Goal: Task Accomplishment & Management: Manage account settings

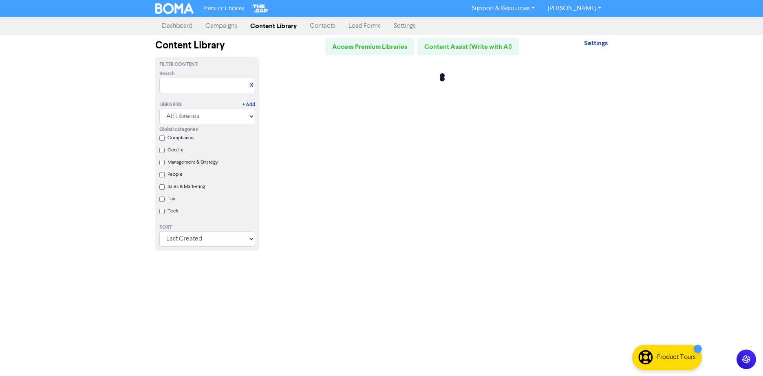
click at [583, 10] on link "[PERSON_NAME]" at bounding box center [574, 8] width 66 height 13
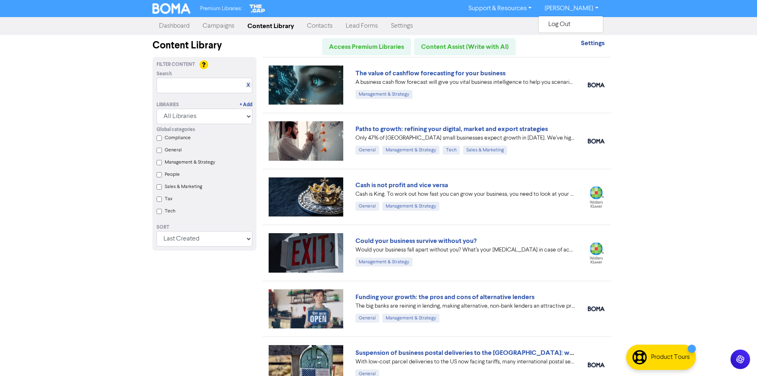
click at [395, 24] on link "Settings" at bounding box center [401, 26] width 35 height 16
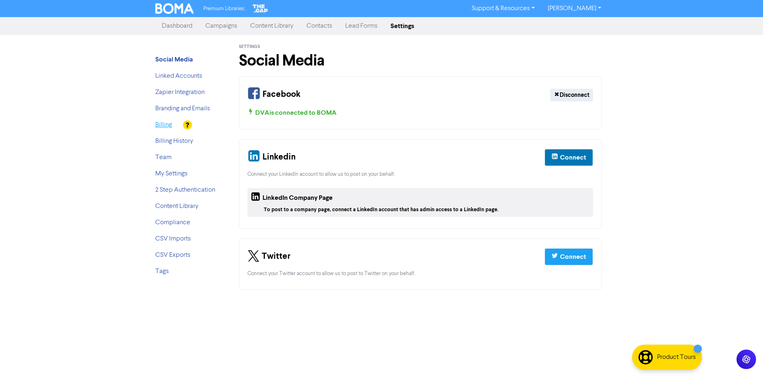
click at [165, 125] on link "Billing" at bounding box center [163, 125] width 17 height 7
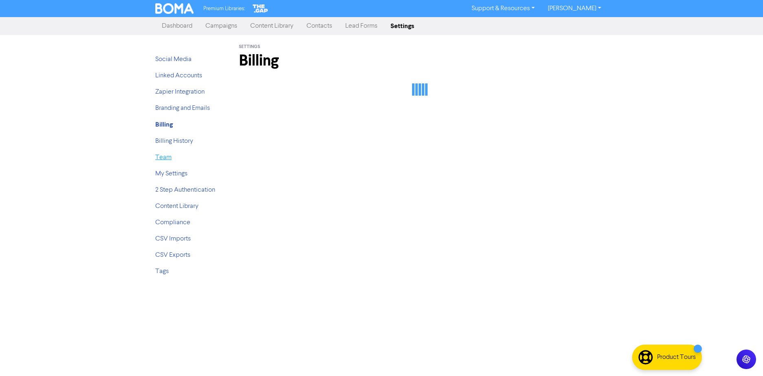
click at [160, 156] on link "Team" at bounding box center [163, 157] width 16 height 7
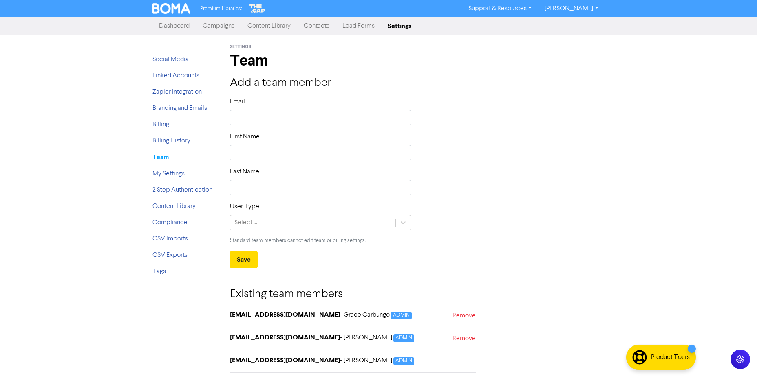
click at [160, 159] on strong "Team" at bounding box center [160, 157] width 16 height 8
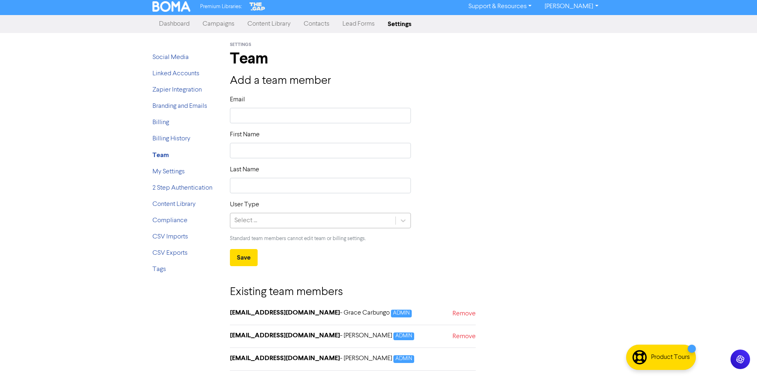
scroll to position [2, 0]
click at [476, 315] on div "Existing team members [EMAIL_ADDRESS][DOMAIN_NAME] - Grace Carbungo ADMIN Remov…" at bounding box center [353, 322] width 258 height 112
click at [466, 315] on link "Remove" at bounding box center [463, 315] width 23 height 12
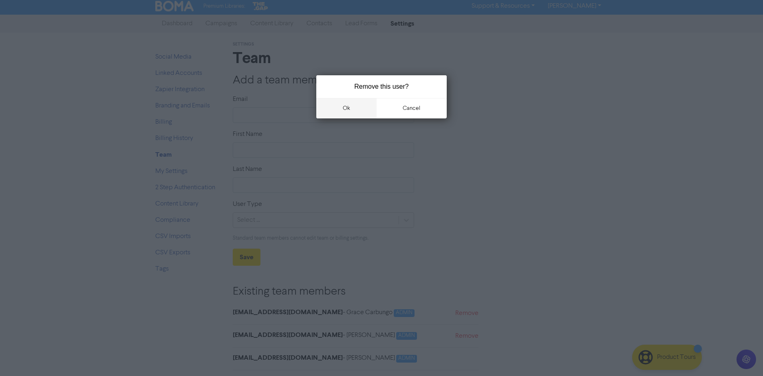
click at [348, 106] on button "ok" at bounding box center [346, 108] width 60 height 20
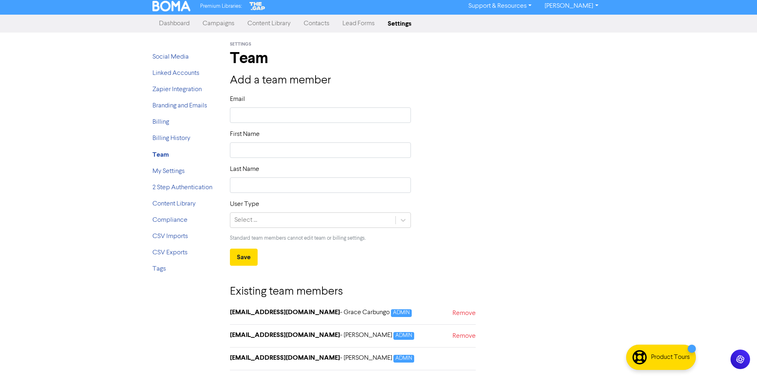
scroll to position [0, 0]
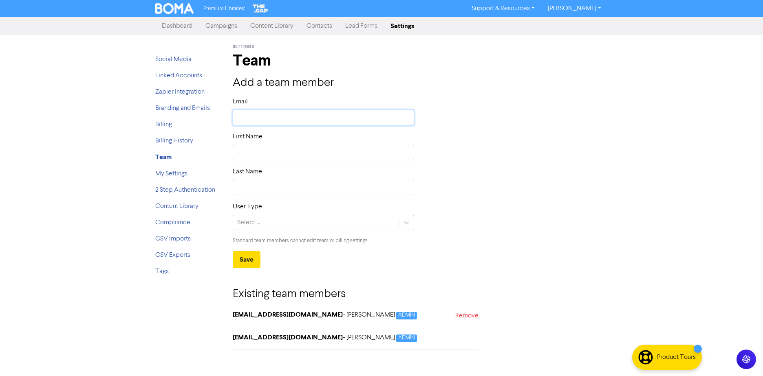
click at [252, 115] on input "text" at bounding box center [323, 117] width 181 height 15
type input "ke"
type input "kel"
type input "[PERSON_NAME]"
type input "[PERSON_NAME]@"
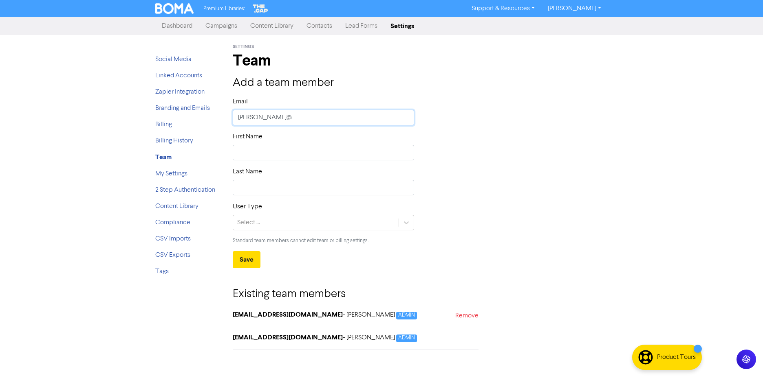
type input "[PERSON_NAME]@"
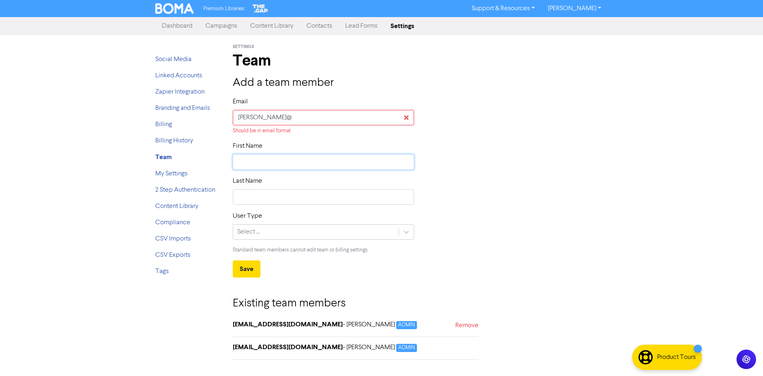
click at [240, 154] on div "First Name" at bounding box center [323, 155] width 181 height 29
click at [272, 120] on input "[PERSON_NAME]@" at bounding box center [323, 117] width 181 height 15
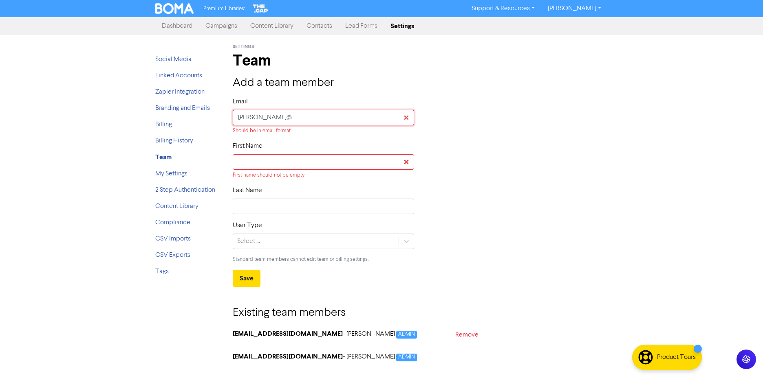
type input "[PERSON_NAME][EMAIL_ADDRESS][DOMAIN_NAME]"
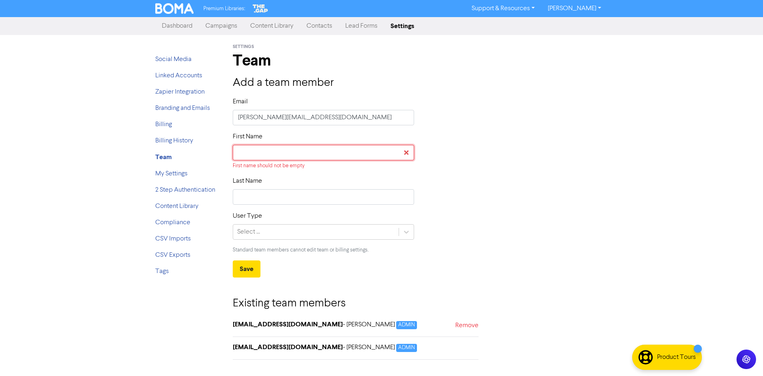
click at [250, 153] on input "text" at bounding box center [323, 152] width 181 height 15
type input "K"
type input "Ke"
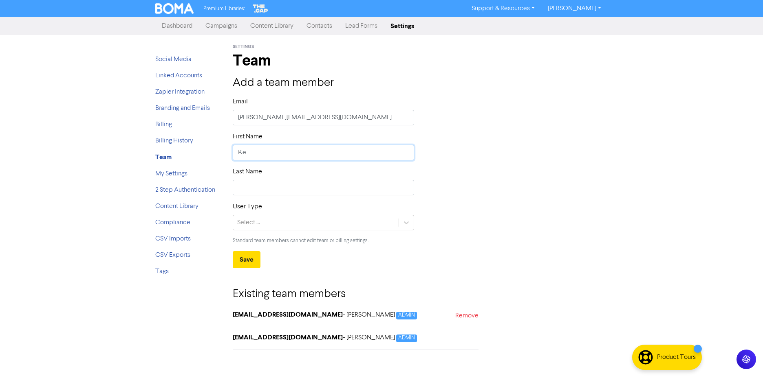
type input "Kel"
type input "[PERSON_NAME]"
click at [243, 182] on input "text" at bounding box center [323, 187] width 181 height 15
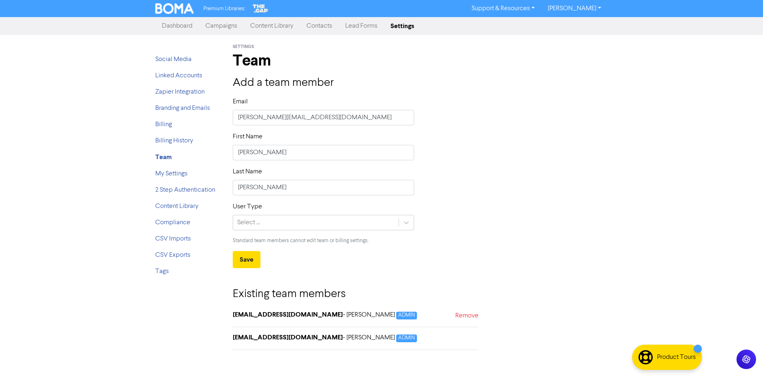
click at [409, 225] on icon at bounding box center [406, 223] width 8 height 8
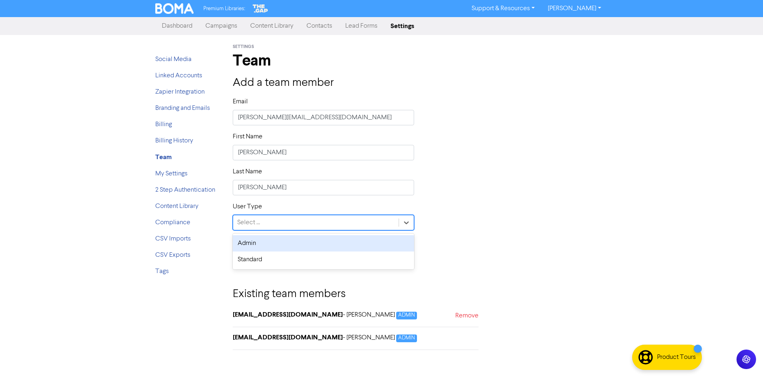
click at [314, 244] on div "Admin" at bounding box center [323, 244] width 181 height 16
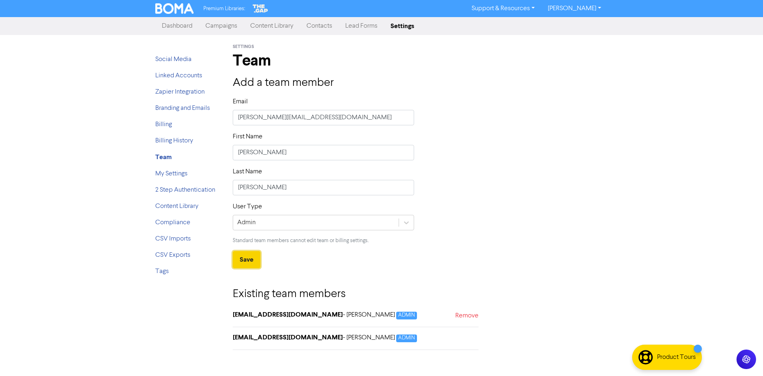
click at [240, 256] on button "Save" at bounding box center [247, 259] width 28 height 17
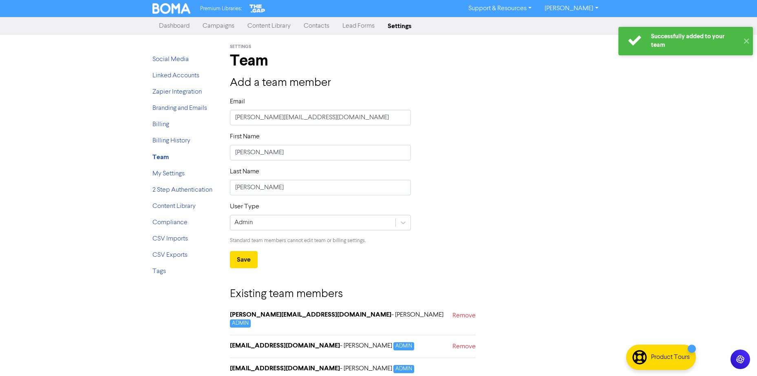
scroll to position [2, 0]
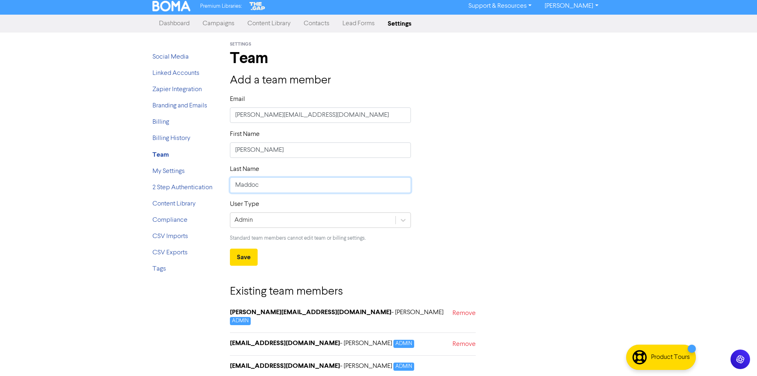
type input "Maddoc"
type input "[EMAIL_ADDRESS][DOMAIN_NAME]"
